Goal: Information Seeking & Learning: Learn about a topic

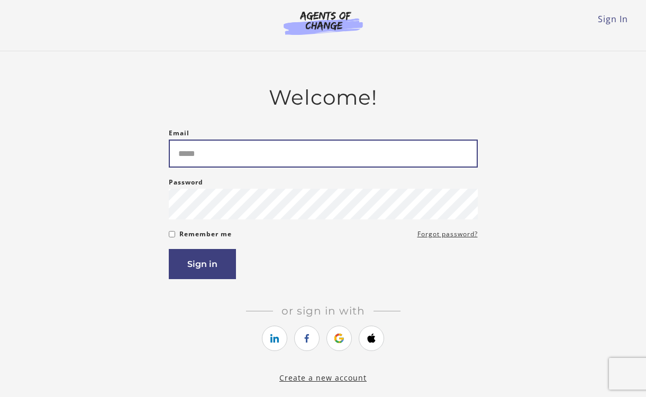
type input "**********"
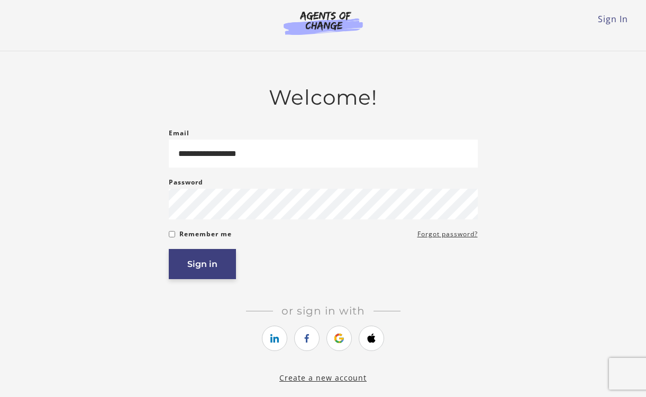
click at [213, 268] on button "Sign in" at bounding box center [202, 264] width 67 height 30
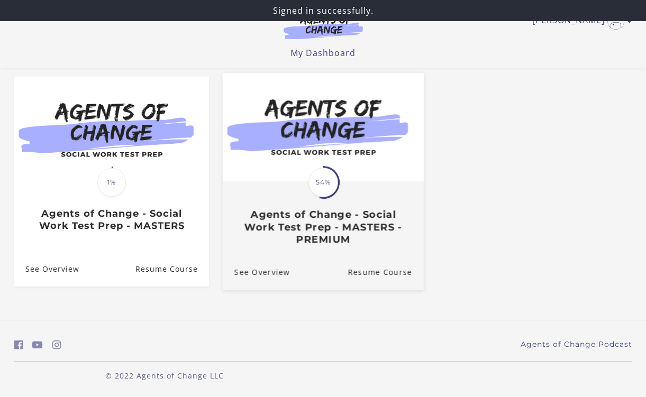
scroll to position [88, 0]
click at [321, 196] on span "54%" at bounding box center [323, 183] width 30 height 30
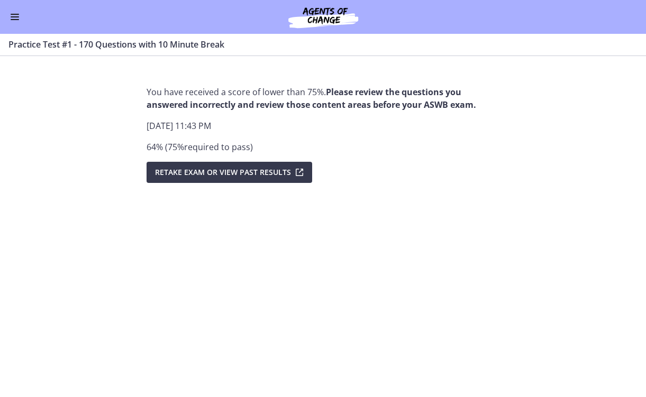
click at [324, 14] on img at bounding box center [323, 16] width 127 height 25
click at [13, 14] on span "Enable menu" at bounding box center [15, 14] width 8 height 1
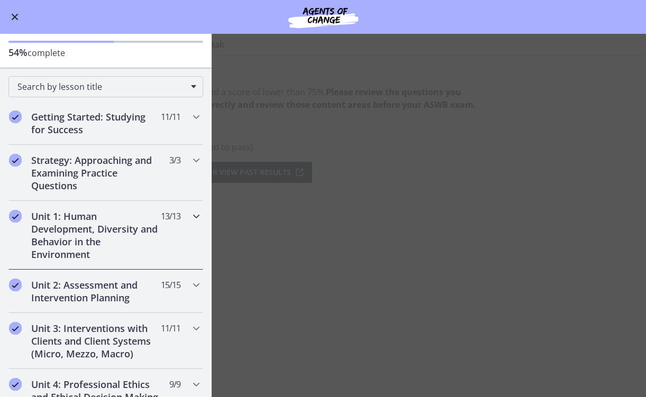
scroll to position [32, 0]
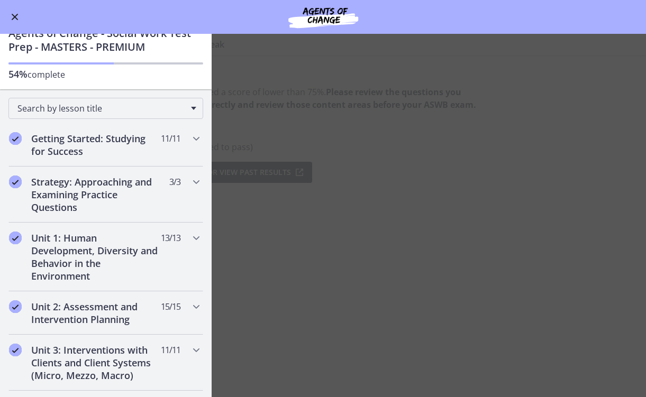
click at [84, 79] on p "54% complete" at bounding box center [105, 74] width 195 height 13
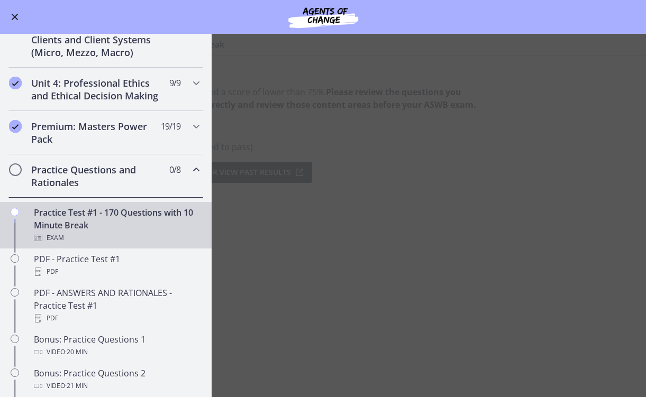
scroll to position [359, 0]
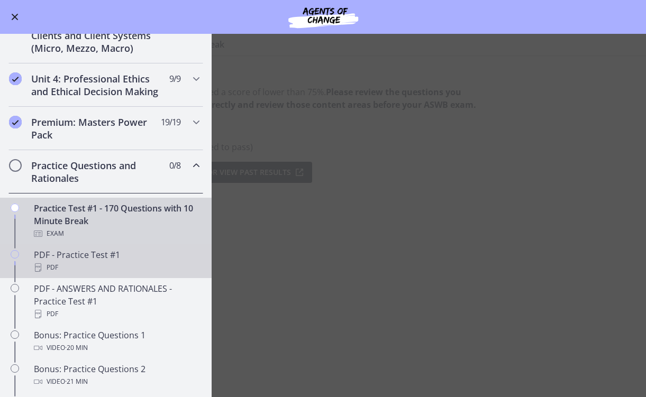
click at [103, 262] on div "PDF" at bounding box center [116, 267] width 165 height 13
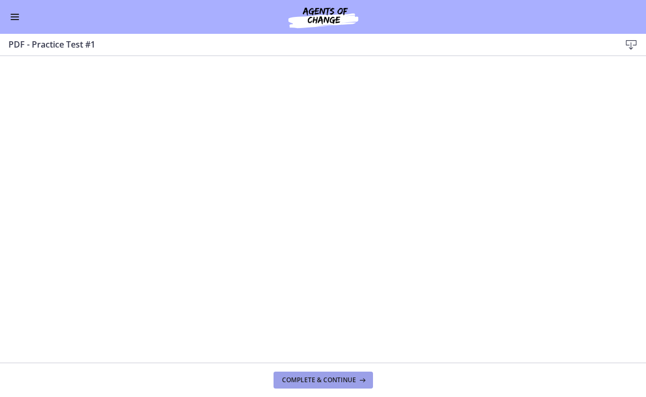
click at [312, 378] on span "Complete & continue" at bounding box center [319, 380] width 74 height 8
click at [318, 381] on span "Complete & continue" at bounding box center [319, 380] width 74 height 8
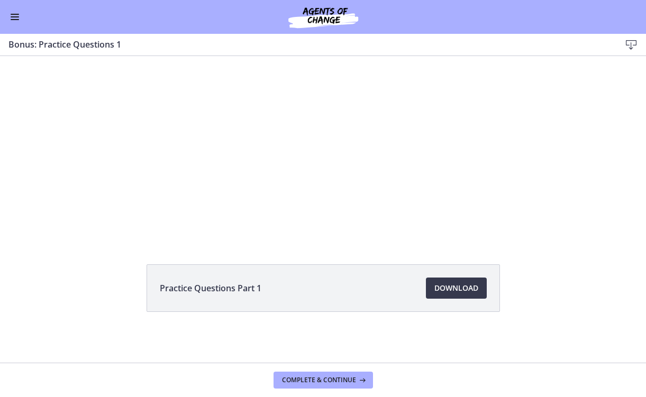
scroll to position [59, 0]
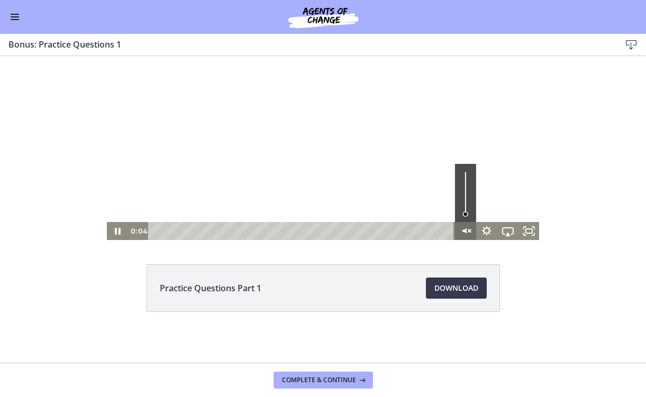
click at [468, 233] on g "Unmute" at bounding box center [469, 231] width 3 height 8
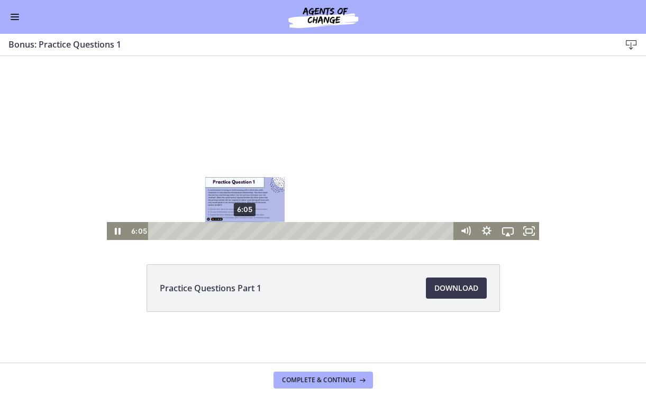
click at [245, 233] on div "6:05" at bounding box center [303, 231] width 294 height 18
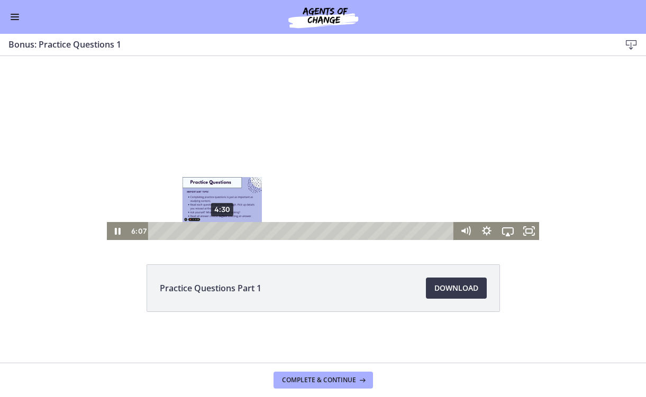
click at [222, 231] on div "4:30" at bounding box center [303, 231] width 294 height 18
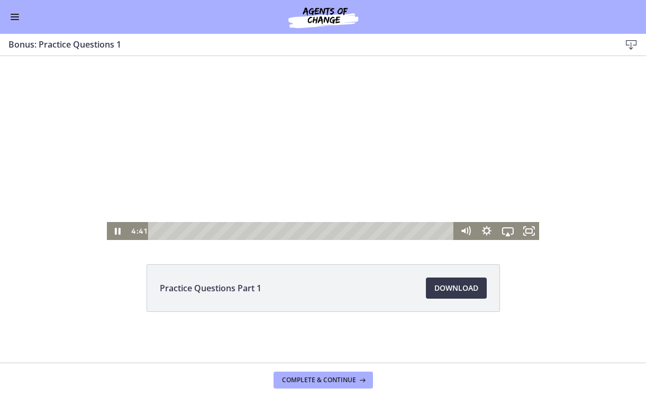
scroll to position [0, 0]
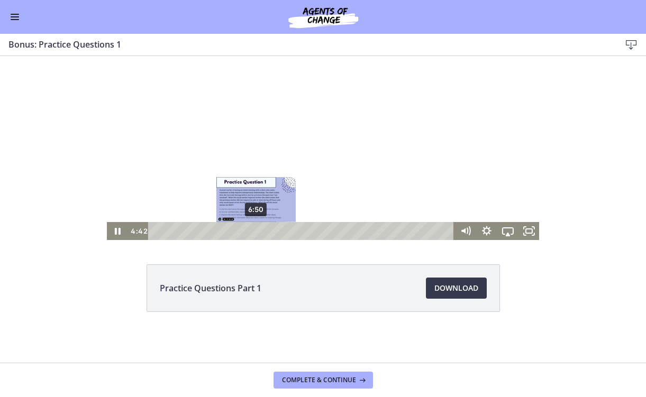
click at [262, 230] on div "6:50" at bounding box center [303, 231] width 294 height 18
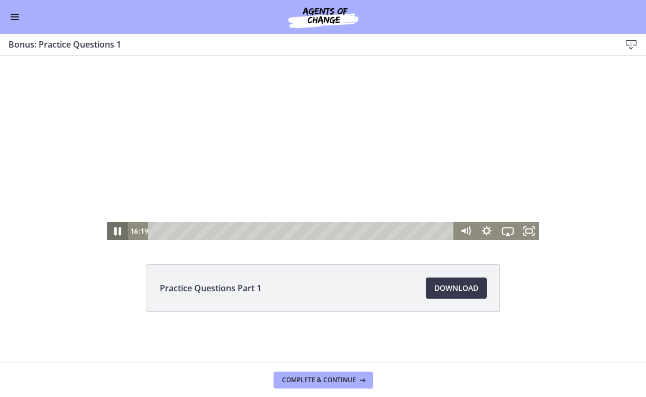
click at [114, 227] on icon "Pause" at bounding box center [117, 232] width 25 height 22
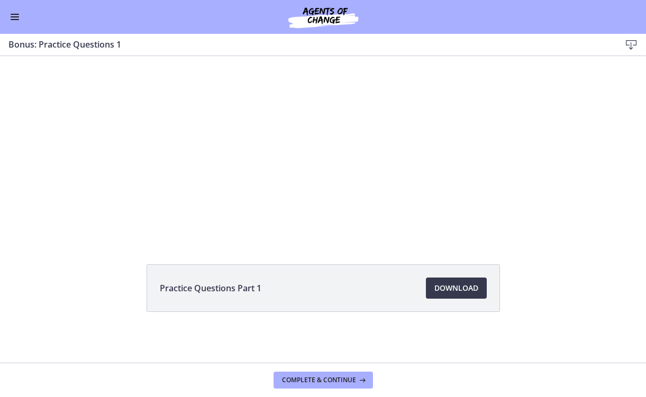
click at [105, 207] on div "Click for sound @keyframes VOLUME_SMALL_WAVE_FLASH { 0% { opacity: 0; } 33% { o…" at bounding box center [323, 118] width 646 height 243
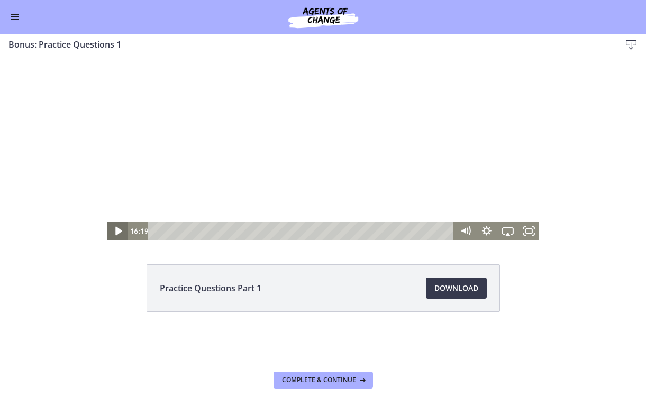
click at [120, 230] on icon "Play Video" at bounding box center [117, 232] width 25 height 22
click at [268, 173] on div at bounding box center [323, 118] width 433 height 243
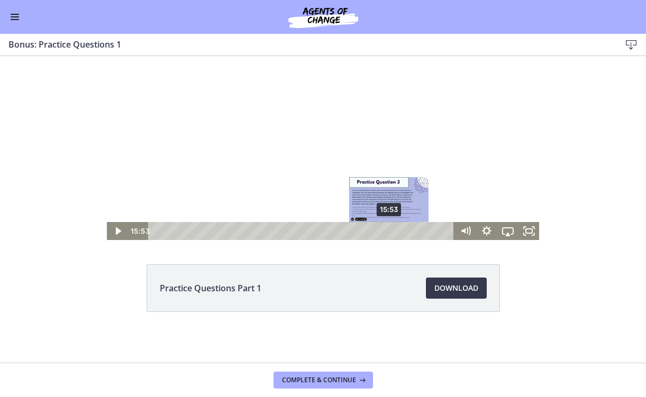
click at [390, 231] on div "15:53" at bounding box center [303, 231] width 294 height 18
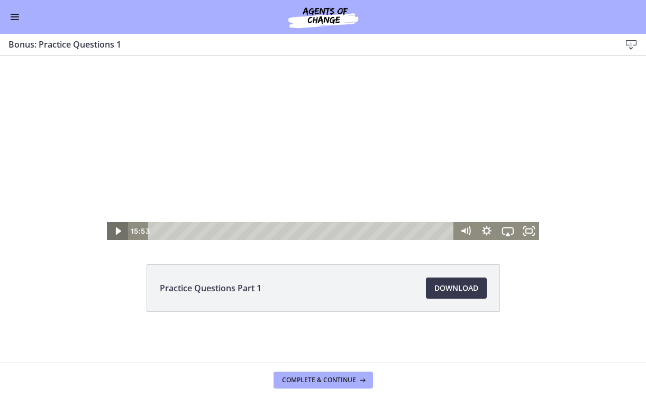
click at [116, 230] on icon "Play Video" at bounding box center [117, 230] width 5 height 7
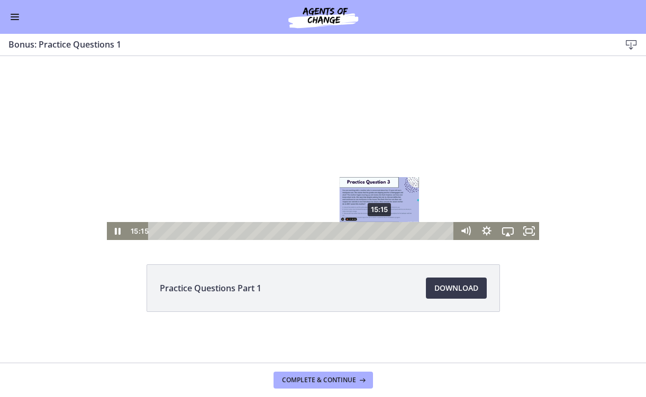
click at [380, 232] on div "15:15" at bounding box center [303, 231] width 294 height 18
click at [378, 229] on div "Playbar" at bounding box center [377, 231] width 6 height 6
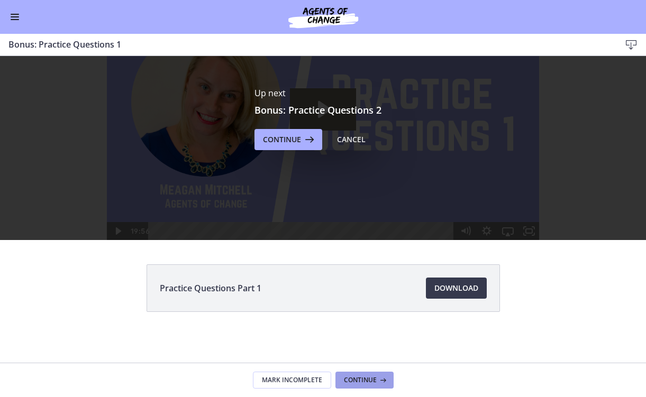
click at [379, 375] on button "Continue" at bounding box center [364, 380] width 58 height 17
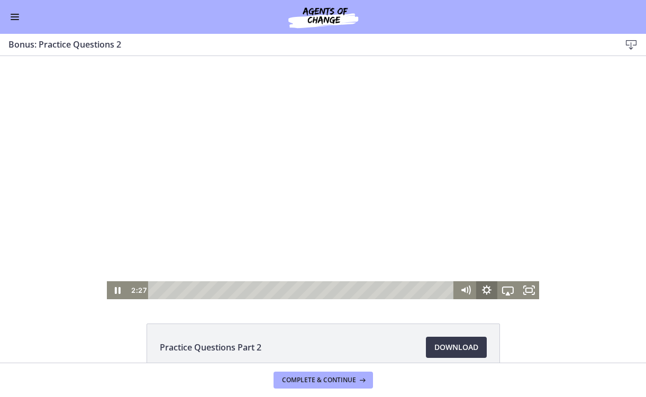
click at [488, 290] on icon "Show settings menu" at bounding box center [486, 290] width 21 height 18
click at [508, 257] on span "1x" at bounding box center [520, 254] width 26 height 18
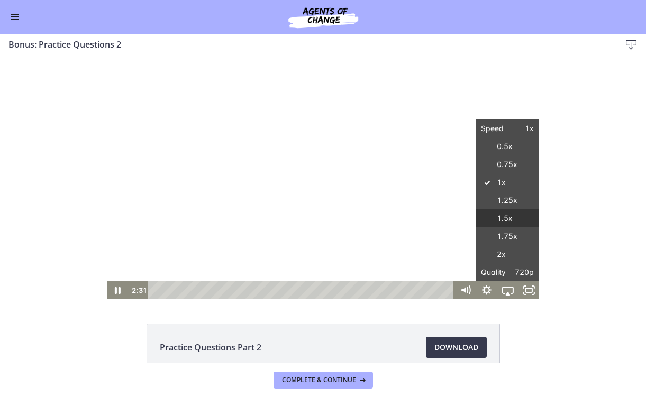
click at [509, 214] on label "1.5x" at bounding box center [507, 218] width 63 height 19
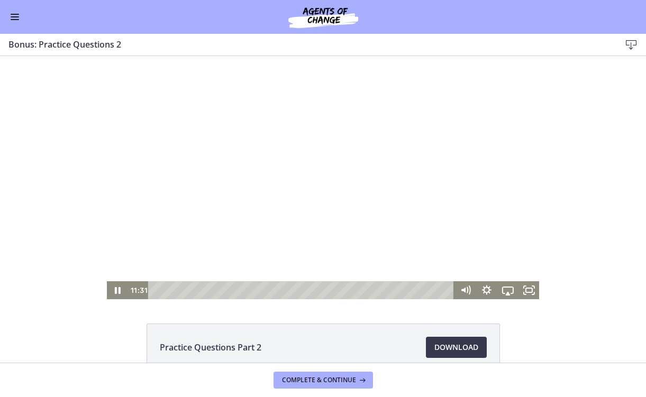
click at [509, 214] on div at bounding box center [323, 177] width 433 height 243
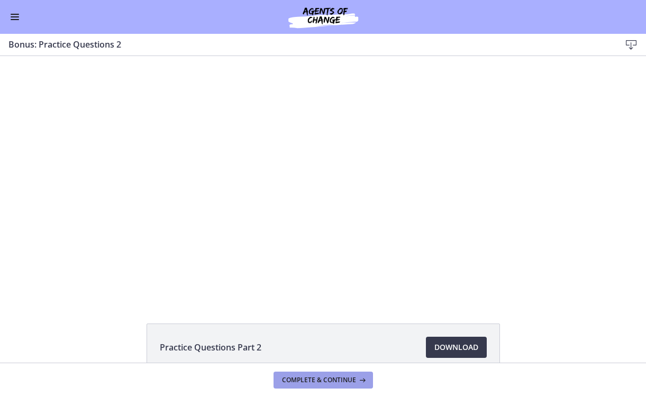
click at [331, 384] on span "Complete & continue" at bounding box center [319, 380] width 74 height 8
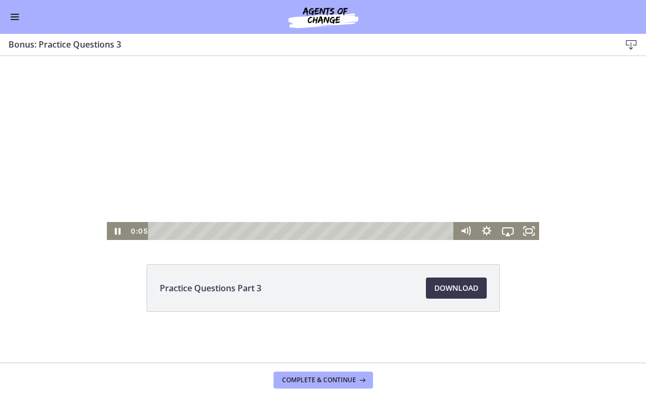
scroll to position [59, 0]
click at [494, 229] on icon "Show settings menu" at bounding box center [486, 231] width 21 height 18
click at [516, 197] on span "1x" at bounding box center [520, 195] width 26 height 18
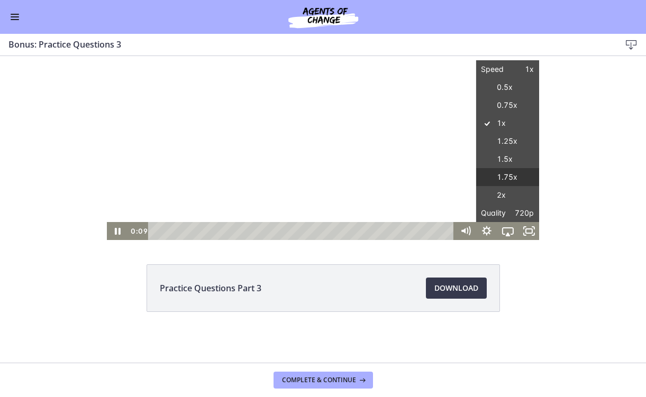
click at [508, 173] on label "1.75x" at bounding box center [507, 177] width 63 height 19
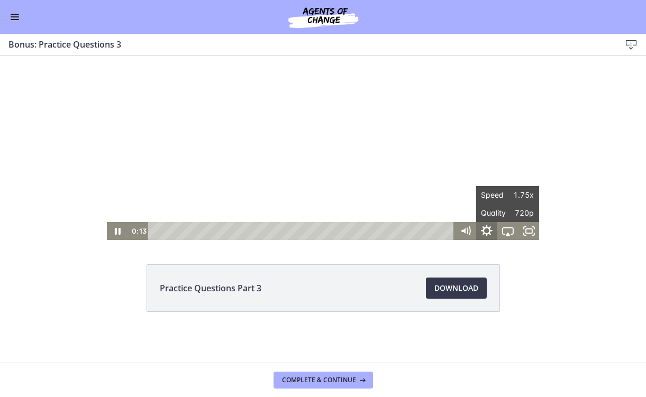
click at [486, 229] on icon "Hide settings menu" at bounding box center [485, 232] width 25 height 22
click at [489, 228] on icon "Show settings menu" at bounding box center [487, 231] width 12 height 12
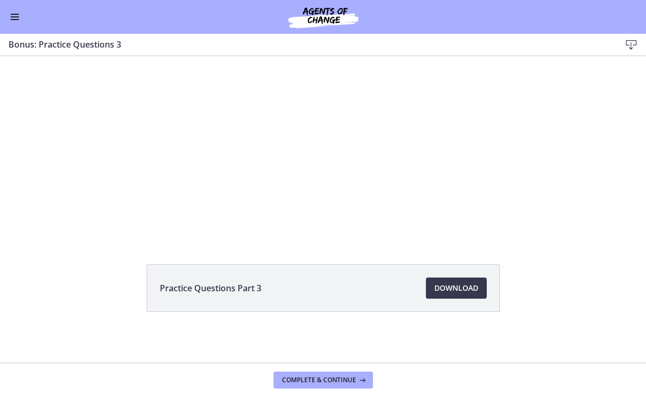
click at [574, 148] on div "Click for sound @keyframes VOLUME_SMALL_WAVE_FLASH { 0% { opacity: 0; } 33% { o…" at bounding box center [323, 118] width 646 height 243
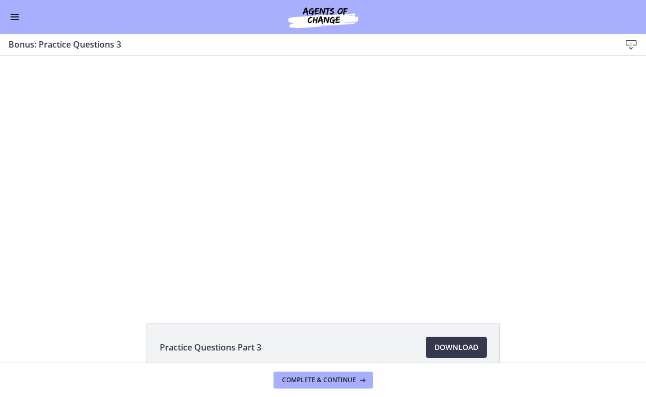
scroll to position [3, 0]
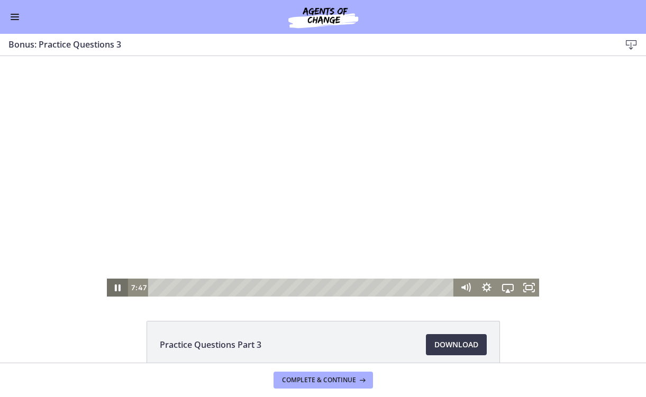
click at [118, 287] on icon "Pause" at bounding box center [118, 288] width 6 height 7
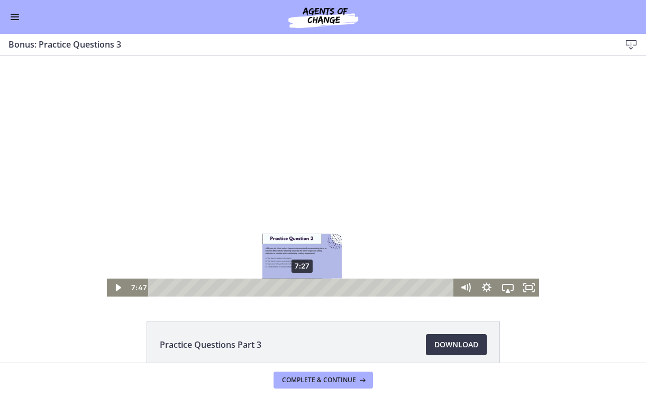
click at [302, 286] on div "7:27" at bounding box center [303, 288] width 294 height 18
click at [301, 287] on div "Playbar" at bounding box center [300, 288] width 6 height 6
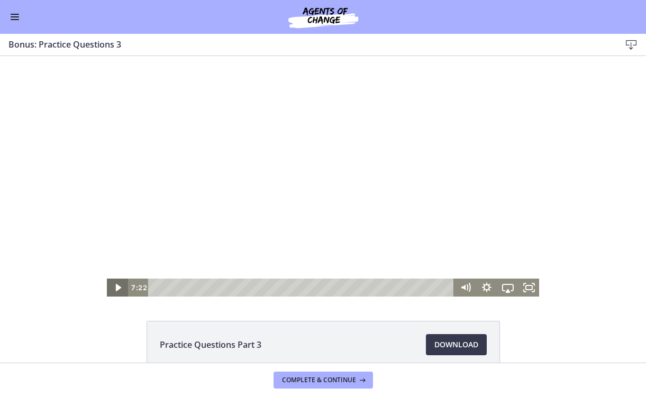
click at [111, 288] on icon "Play Video" at bounding box center [117, 288] width 21 height 18
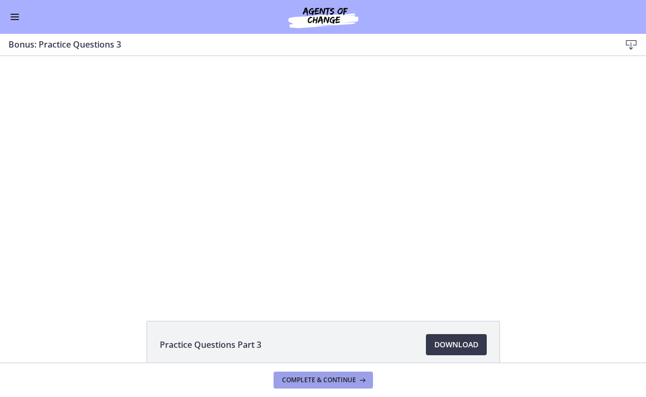
click at [315, 383] on span "Complete & continue" at bounding box center [319, 380] width 74 height 8
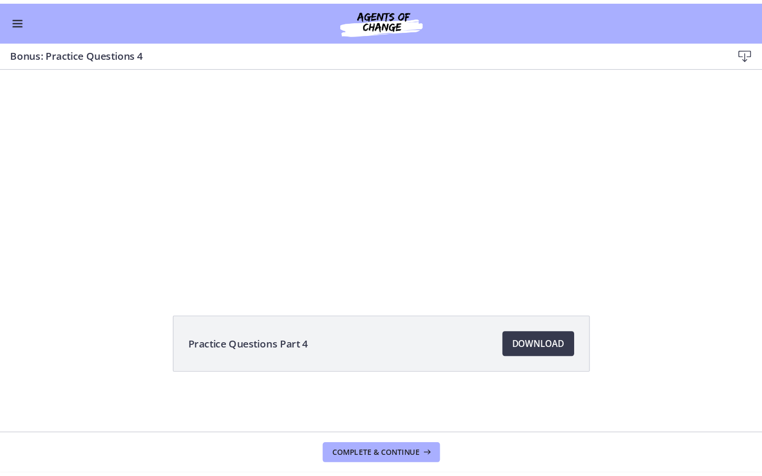
scroll to position [59, 0]
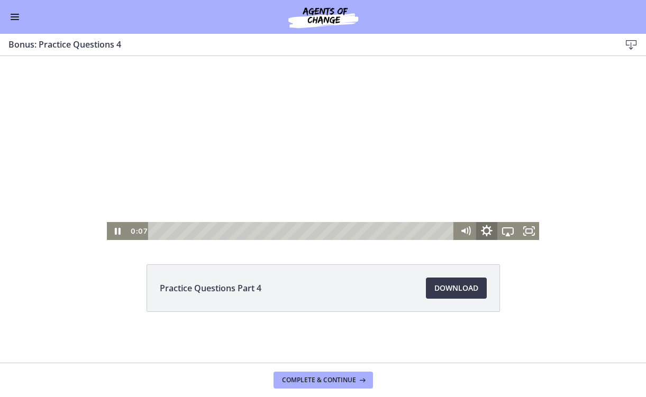
click at [488, 230] on icon "Show settings menu" at bounding box center [487, 231] width 12 height 12
click at [499, 197] on span "Speed" at bounding box center [494, 195] width 26 height 18
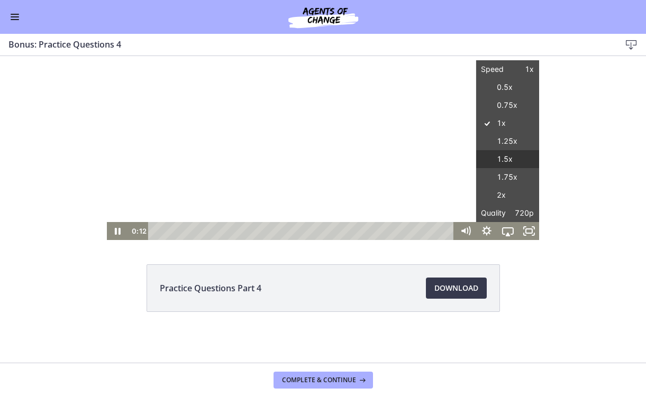
click at [506, 165] on label "1.5x" at bounding box center [507, 159] width 63 height 19
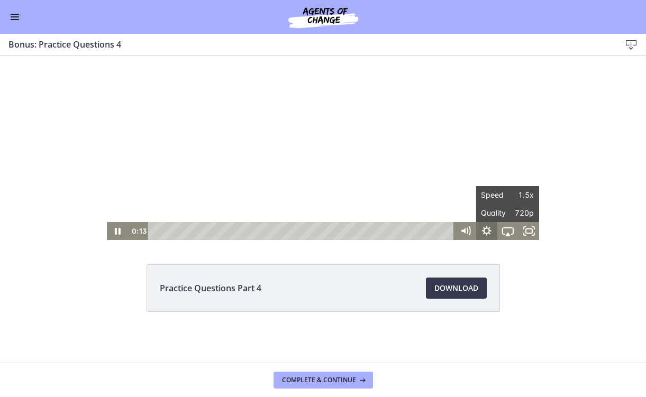
click at [486, 229] on icon "Hide settings menu" at bounding box center [486, 231] width 21 height 18
click at [484, 230] on icon "Show settings menu" at bounding box center [486, 231] width 10 height 10
click at [486, 229] on icon "Show settings menu" at bounding box center [486, 231] width 21 height 18
click at [500, 190] on span "Speed" at bounding box center [494, 195] width 26 height 18
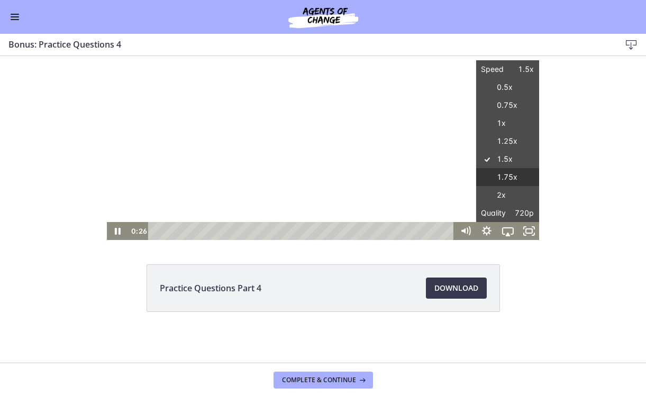
click at [505, 174] on label "1.75x" at bounding box center [507, 177] width 63 height 19
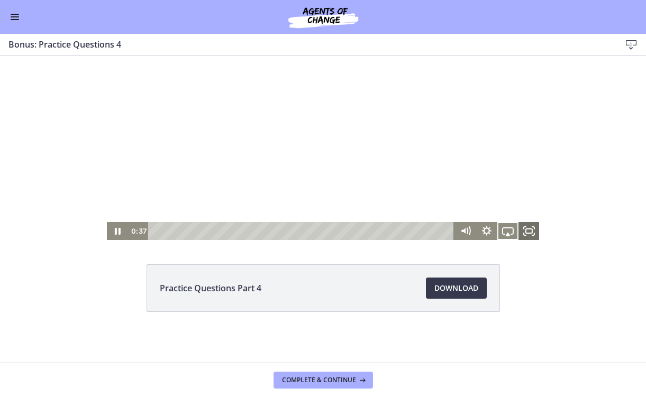
click at [532, 229] on rect "Fullscreen" at bounding box center [528, 231] width 6 height 4
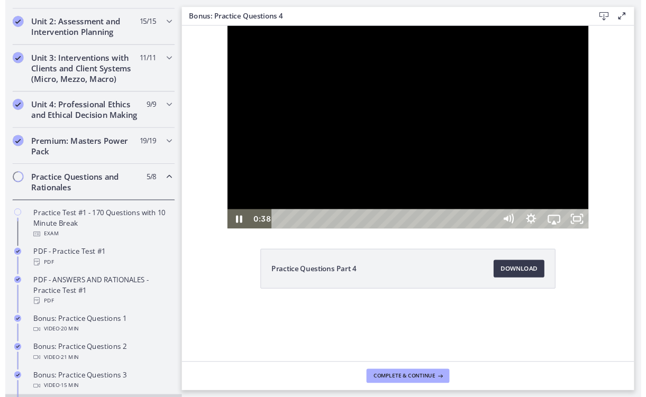
scroll to position [0, 0]
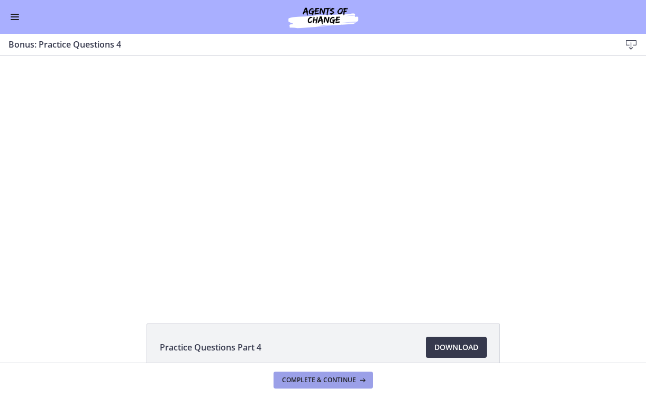
click at [290, 381] on span "Complete & continue" at bounding box center [319, 380] width 74 height 8
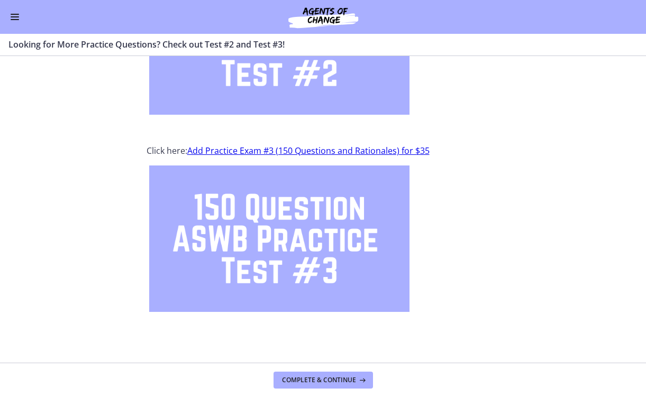
scroll to position [160, 0]
click at [321, 382] on span "Complete & continue" at bounding box center [319, 380] width 74 height 8
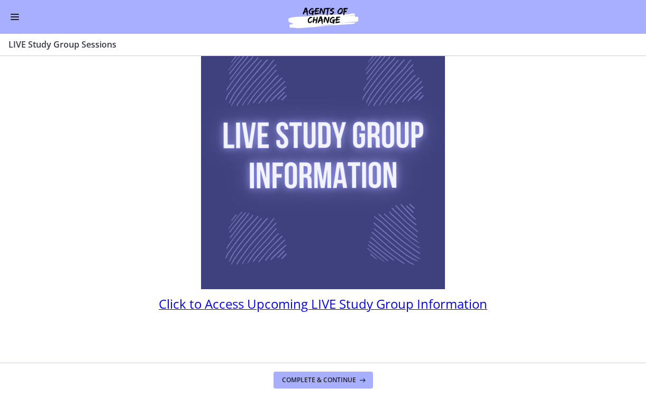
scroll to position [77, 0]
click at [305, 308] on span "Click to Access Upcoming LIVE Study Group Information" at bounding box center [323, 303] width 328 height 17
click at [312, 373] on button "Complete & continue" at bounding box center [322, 380] width 99 height 17
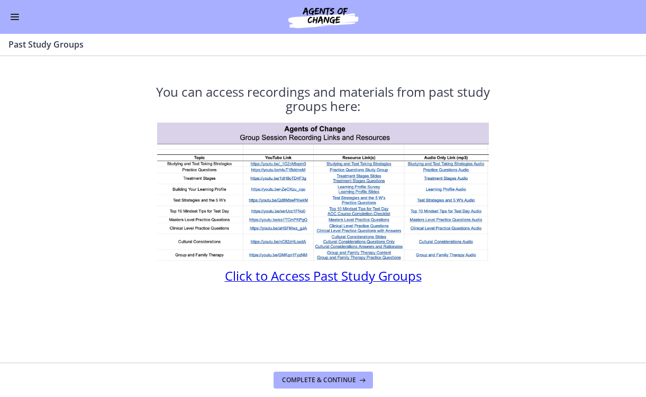
click at [285, 277] on span "Click to Access Past Study Groups" at bounding box center [323, 275] width 197 height 17
click at [294, 378] on span "Complete & continue" at bounding box center [319, 380] width 74 height 8
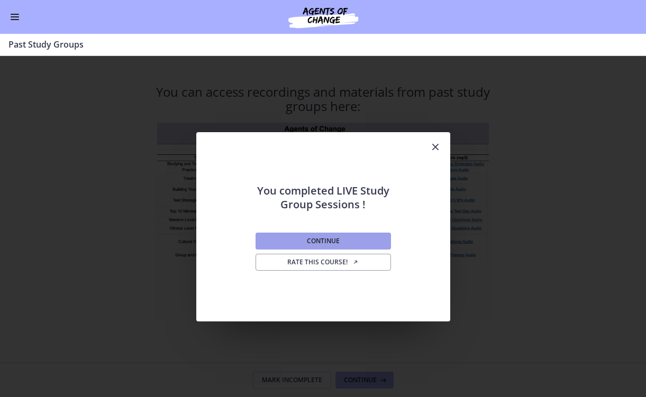
click at [296, 243] on button "Continue" at bounding box center [322, 241] width 135 height 17
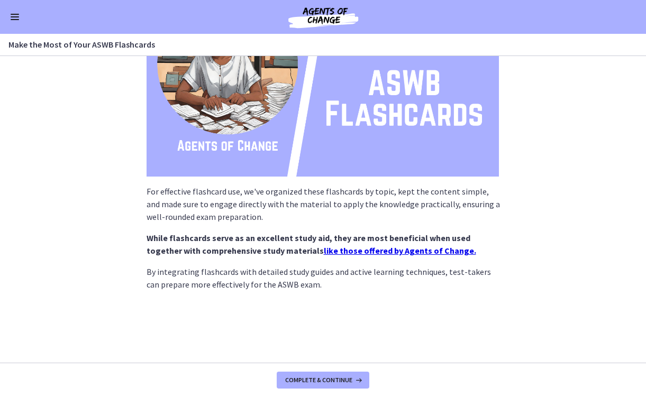
scroll to position [141, 0]
click at [337, 385] on button "Complete & continue" at bounding box center [323, 380] width 93 height 17
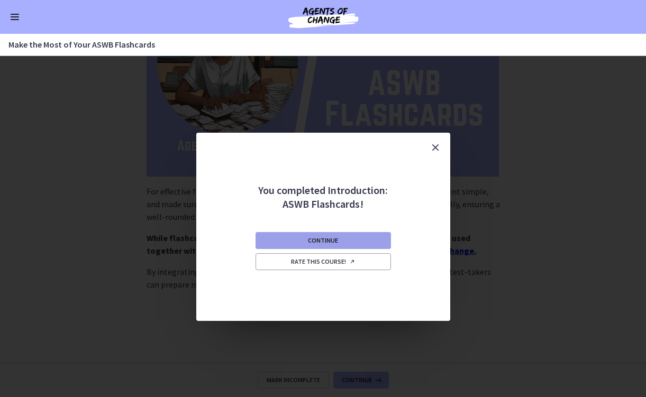
click at [306, 242] on button "Continue" at bounding box center [322, 240] width 135 height 17
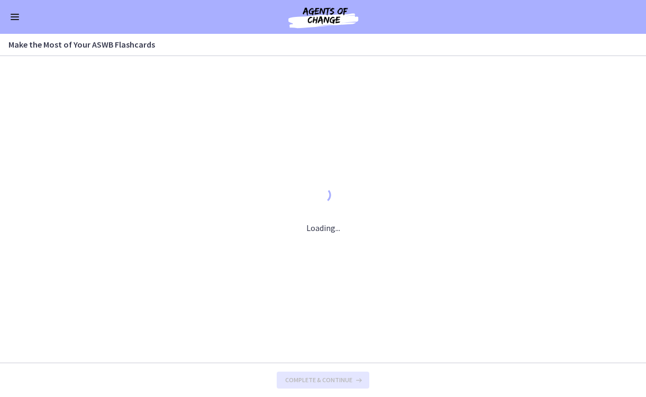
scroll to position [0, 0]
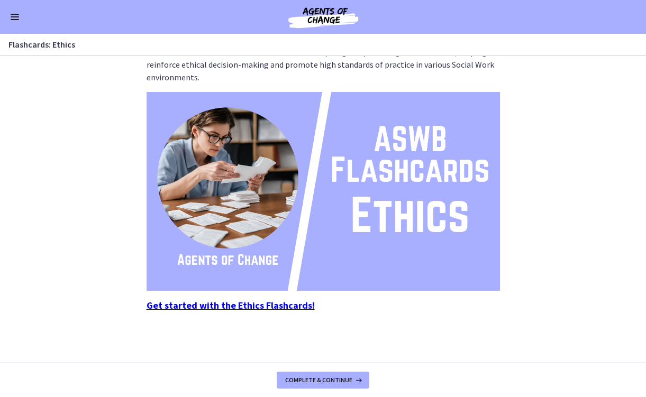
scroll to position [99, 0]
click at [267, 312] on section "These flashcards for ethics focus on the core principles and standards outlined…" at bounding box center [323, 209] width 646 height 307
click at [267, 308] on strong "Get started with the Ethics Flashcards!" at bounding box center [231, 305] width 168 height 12
click at [322, 380] on span "Complete & continue" at bounding box center [318, 380] width 67 height 8
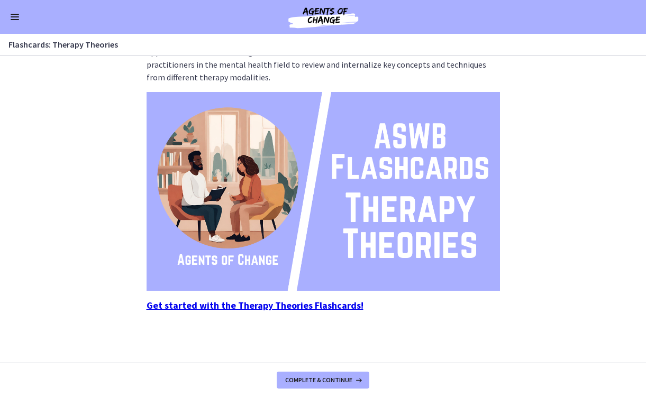
scroll to position [99, 0]
click at [321, 305] on strong "Get started with the Therapy Theories Flashcards!" at bounding box center [255, 305] width 217 height 12
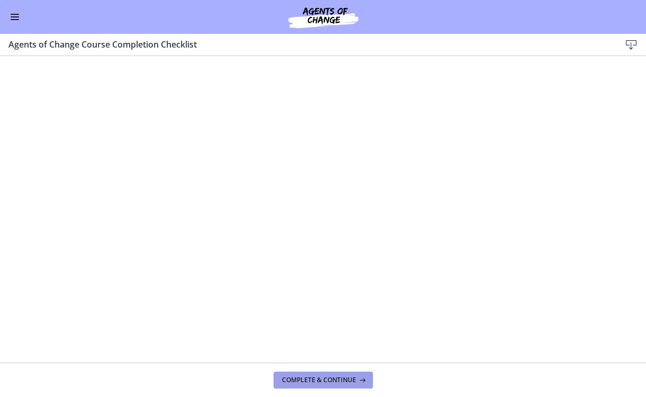
click at [298, 374] on button "Complete & continue" at bounding box center [322, 380] width 99 height 17
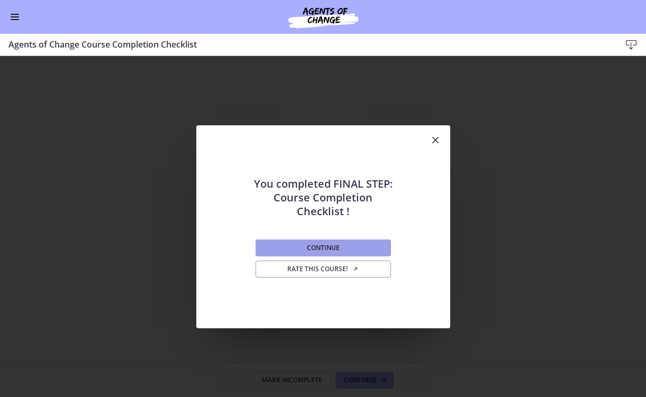
click at [310, 241] on button "Continue" at bounding box center [322, 248] width 135 height 17
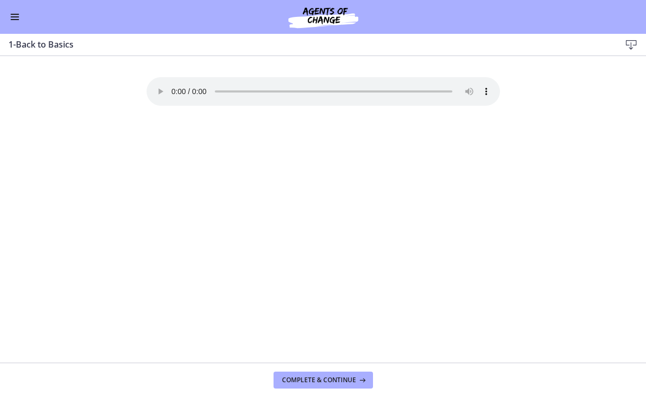
click at [315, 19] on img at bounding box center [323, 16] width 127 height 25
click at [17, 20] on span "Enable menu" at bounding box center [15, 19] width 8 height 1
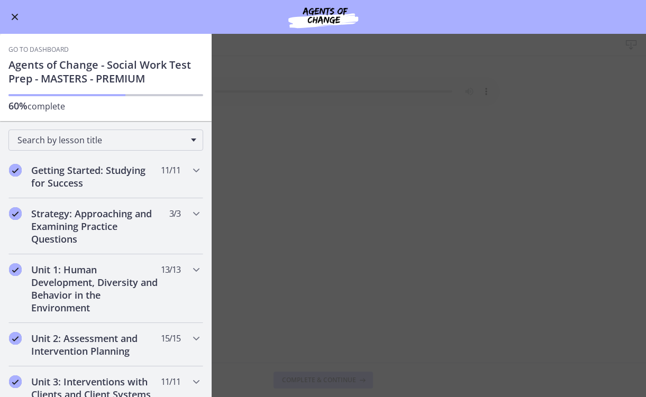
click at [292, 185] on main "1-Back to Basics Download Enable fullscreen Your browser doesn't support the au…" at bounding box center [323, 215] width 646 height 363
click at [274, 230] on main "1-Back to Basics Download Enable fullscreen Your browser doesn't support the au…" at bounding box center [323, 215] width 646 height 363
click at [389, 176] on main "1-Back to Basics Download Enable fullscreen Your browser doesn't support the au…" at bounding box center [323, 215] width 646 height 363
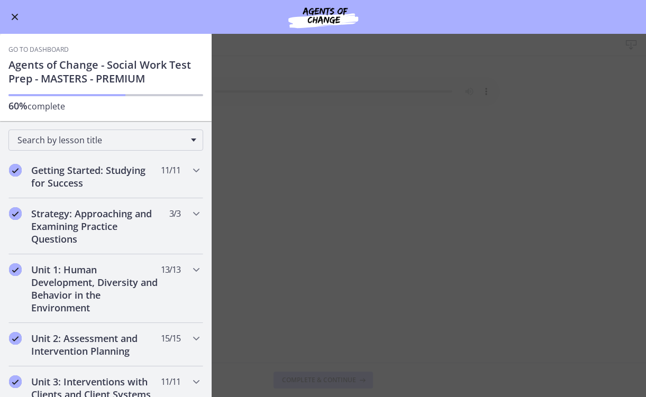
click at [12, 13] on button "Enable menu" at bounding box center [14, 17] width 13 height 13
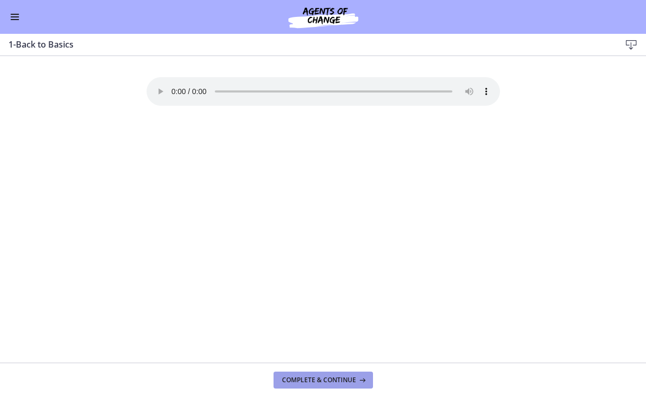
click at [315, 375] on button "Complete & continue" at bounding box center [322, 380] width 99 height 17
click at [315, 376] on span "Complete & continue" at bounding box center [319, 380] width 74 height 8
click at [314, 383] on span "Complete & continue" at bounding box center [319, 380] width 74 height 8
click at [314, 382] on span "Complete & continue" at bounding box center [319, 380] width 74 height 8
click at [313, 379] on span "Complete & continue" at bounding box center [319, 380] width 74 height 8
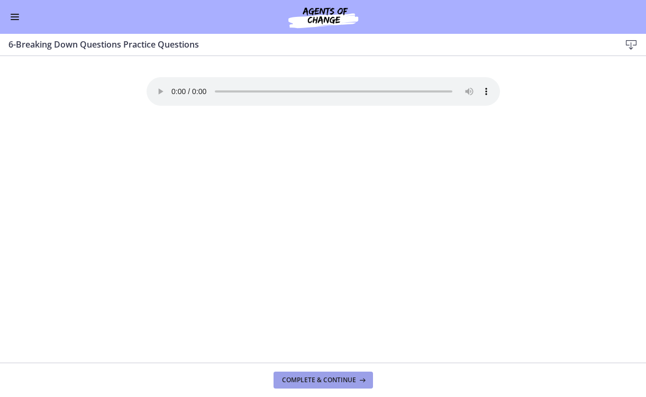
click at [313, 380] on span "Complete & continue" at bounding box center [319, 380] width 74 height 8
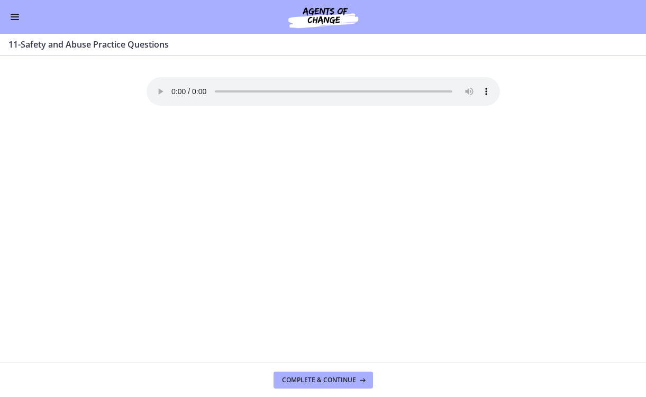
click at [313, 380] on span "Complete & continue" at bounding box center [319, 380] width 74 height 8
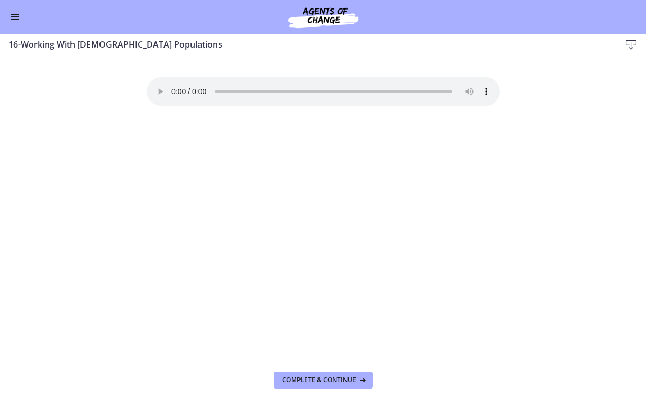
click at [313, 380] on span "Complete & continue" at bounding box center [319, 380] width 74 height 8
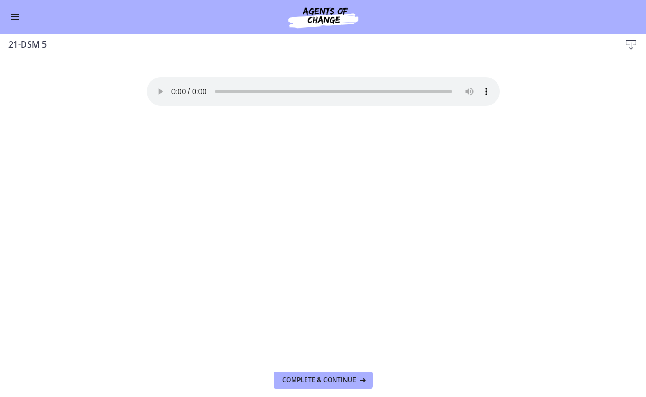
click at [313, 380] on span "Complete & continue" at bounding box center [319, 380] width 74 height 8
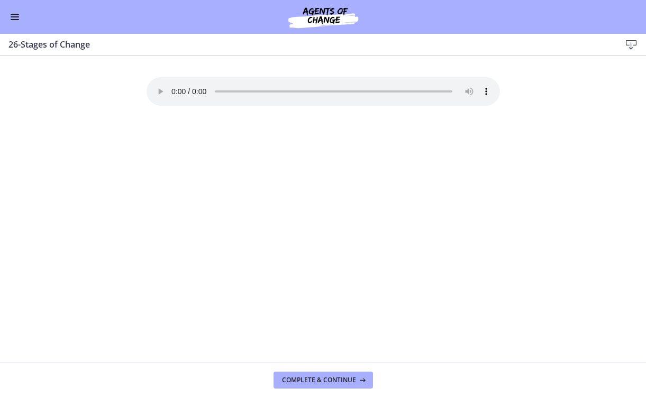
click at [313, 380] on span "Complete & continue" at bounding box center [319, 380] width 74 height 8
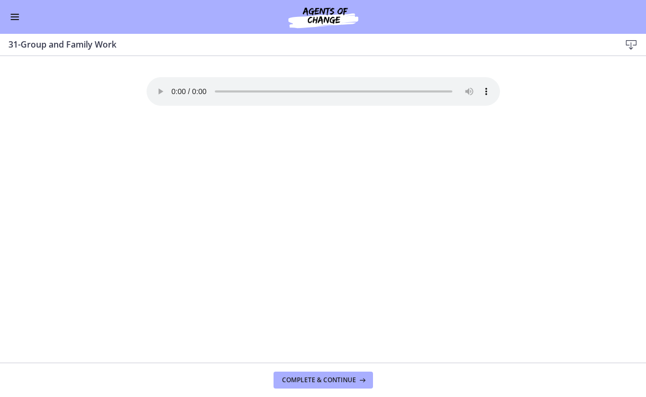
click at [313, 380] on span "Complete & continue" at bounding box center [319, 380] width 74 height 8
click at [313, 379] on span "Complete & continue" at bounding box center [319, 380] width 74 height 8
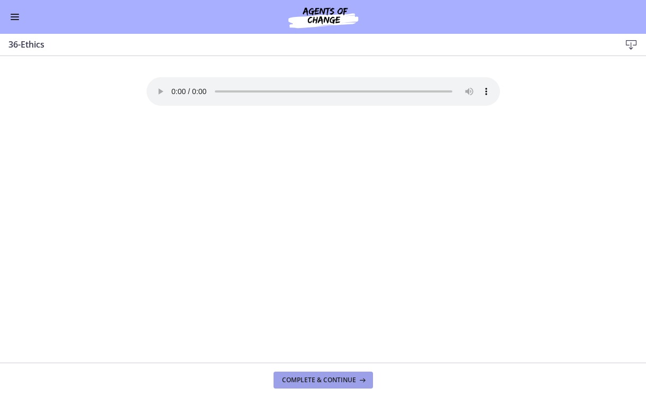
click at [313, 379] on span "Complete & continue" at bounding box center [319, 380] width 74 height 8
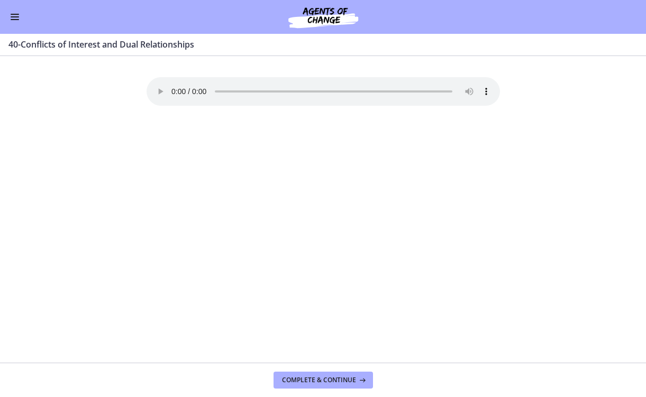
click at [313, 379] on span "Complete & continue" at bounding box center [319, 380] width 74 height 8
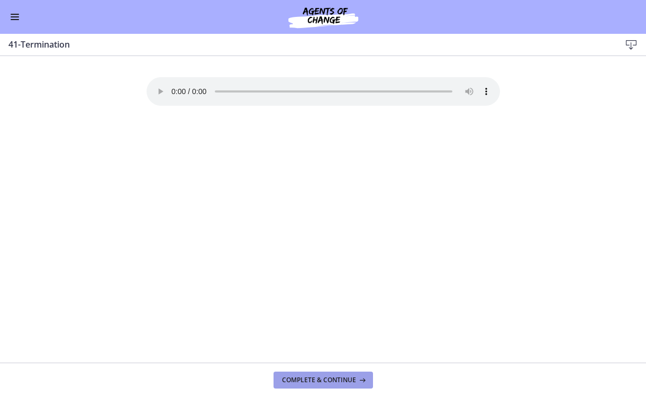
click at [313, 379] on span "Complete & continue" at bounding box center [319, 380] width 74 height 8
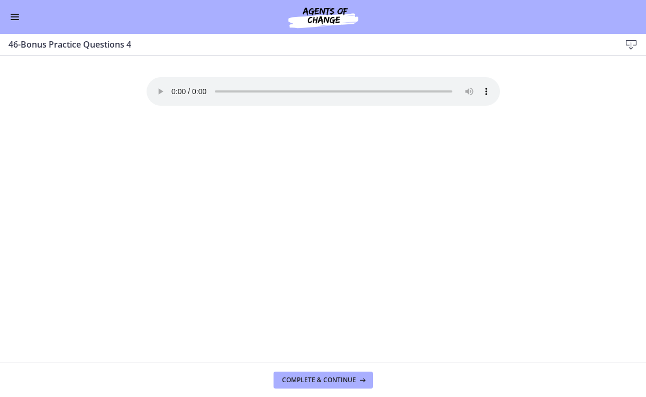
click at [313, 379] on span "Complete & continue" at bounding box center [319, 380] width 74 height 8
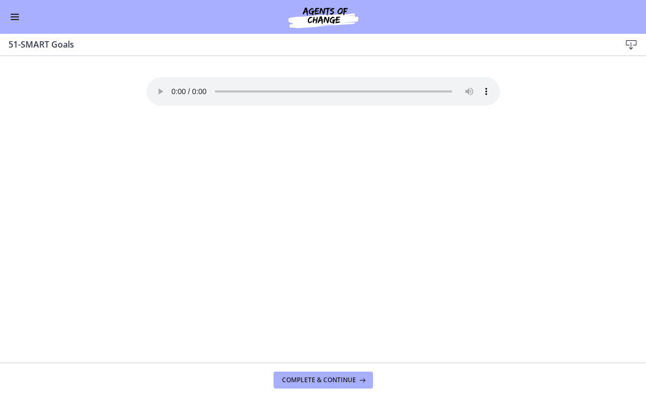
click at [313, 379] on span "Complete & continue" at bounding box center [319, 380] width 74 height 8
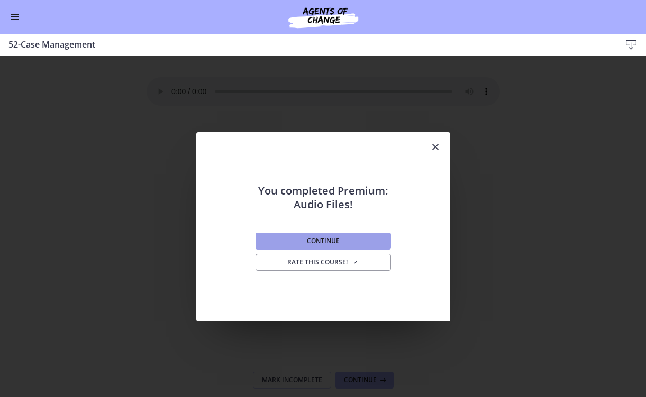
click at [344, 246] on button "Continue" at bounding box center [322, 241] width 135 height 17
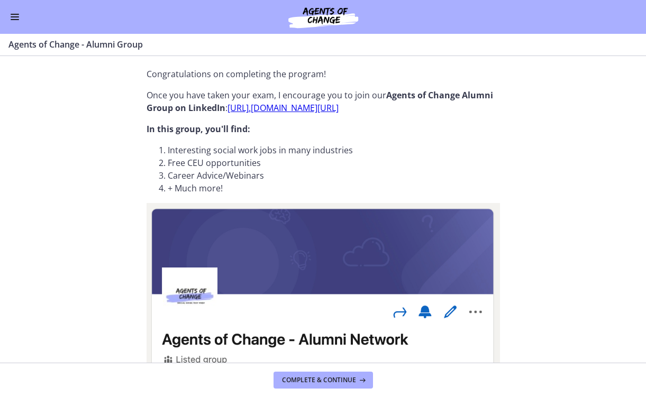
scroll to position [14, 0]
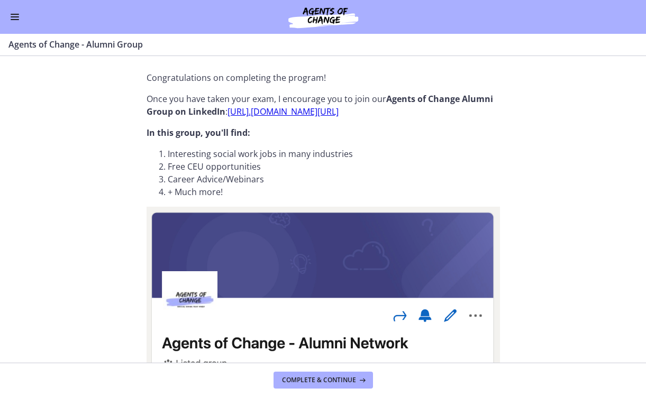
click at [316, 107] on link "[URL]. [DOMAIN_NAME][URL]" at bounding box center [282, 112] width 111 height 12
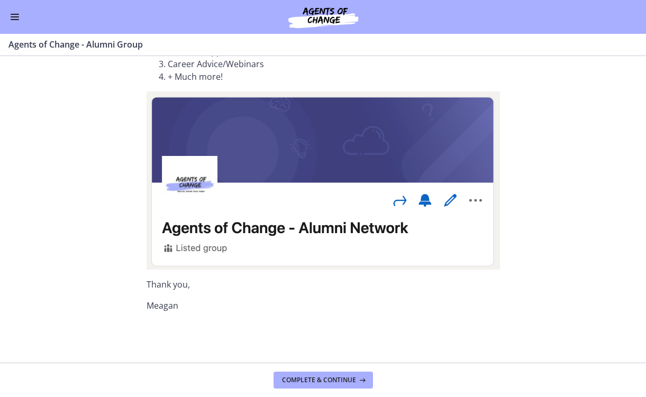
scroll to position [130, 0]
click at [324, 377] on span "Complete & continue" at bounding box center [319, 380] width 74 height 8
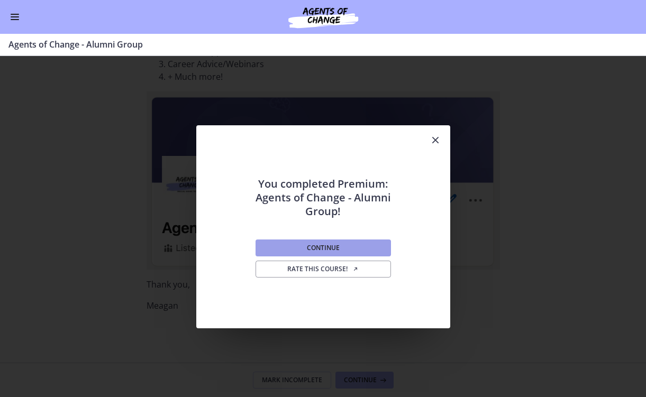
click at [336, 245] on span "Continue" at bounding box center [323, 248] width 33 height 8
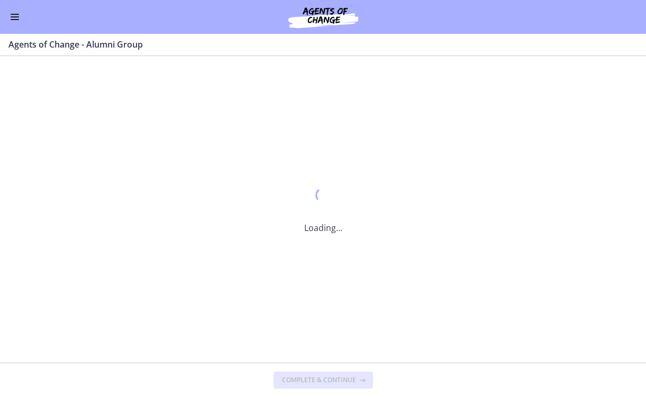
scroll to position [0, 0]
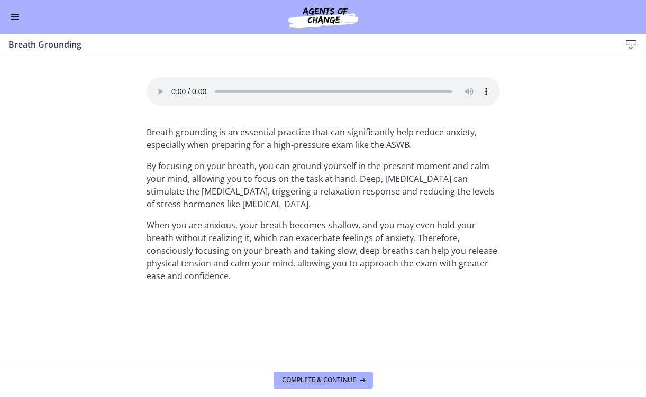
click at [171, 86] on audio "Your browser doesn't support the audio element. Download it here" at bounding box center [323, 91] width 353 height 29
click at [347, 378] on span "Complete & continue" at bounding box center [319, 380] width 74 height 8
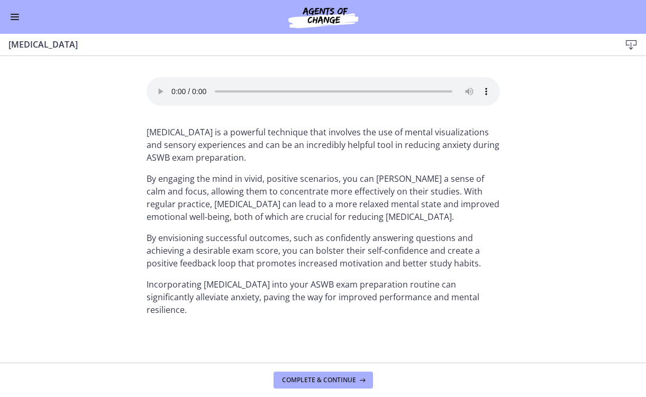
click at [347, 378] on span "Complete & continue" at bounding box center [319, 380] width 74 height 8
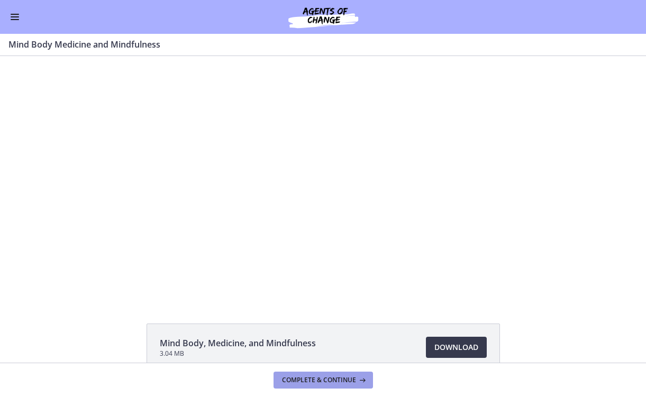
click at [329, 378] on span "Complete & continue" at bounding box center [319, 380] width 74 height 8
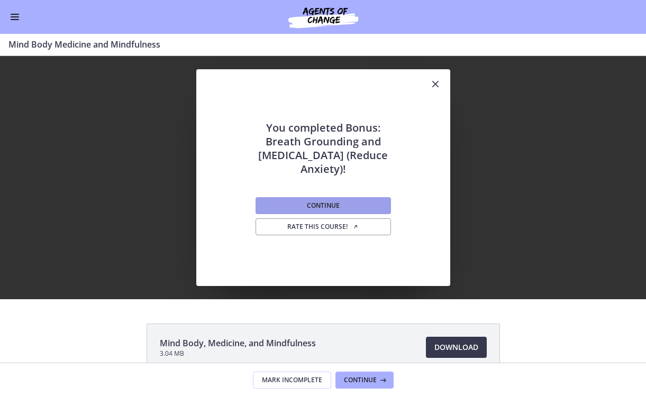
click at [362, 198] on button "Continue" at bounding box center [322, 205] width 135 height 17
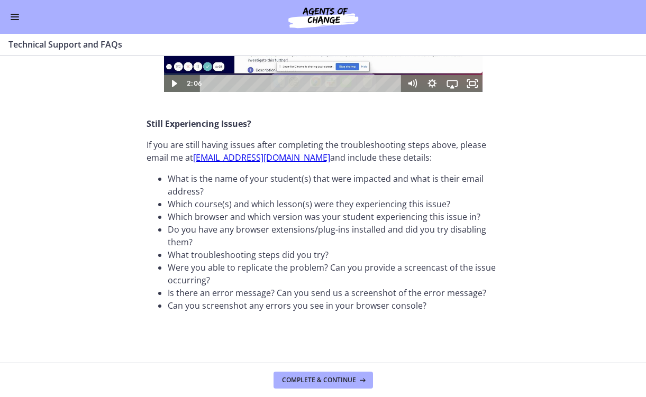
scroll to position [390, 0]
